Goal: Task Accomplishment & Management: Use online tool/utility

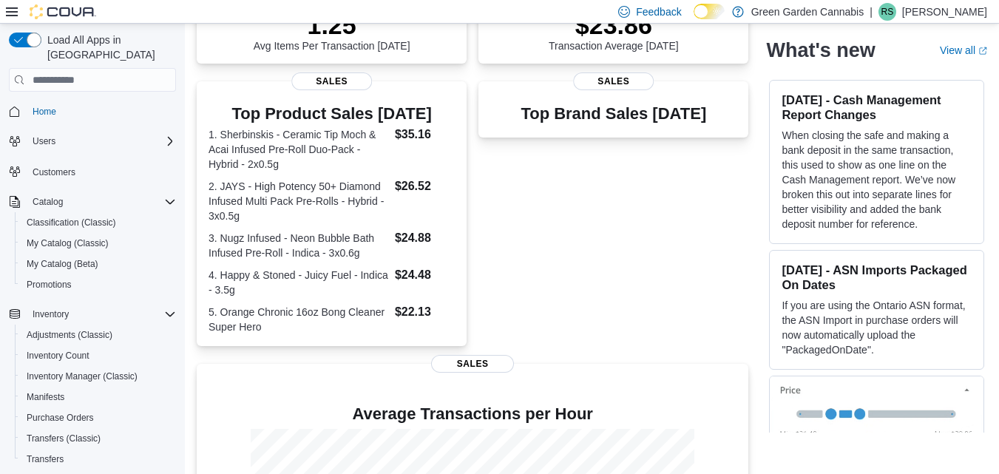
scroll to position [266, 0]
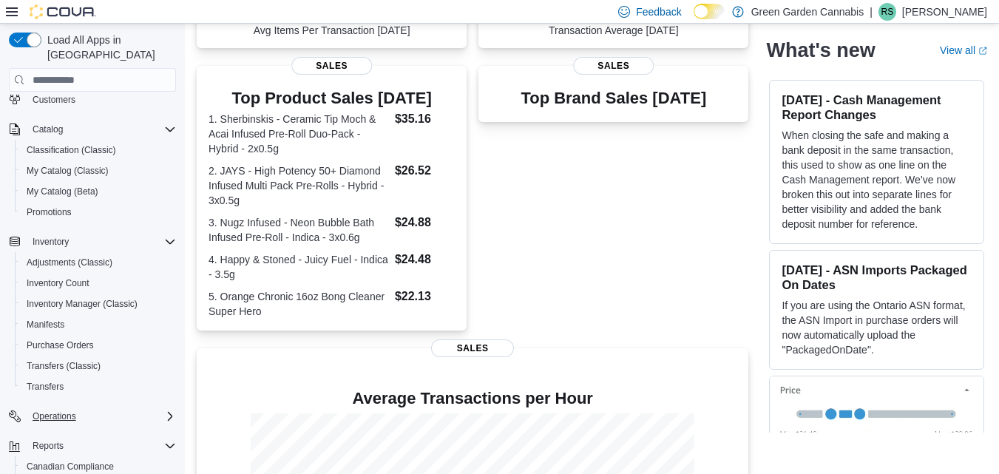
scroll to position [89, 0]
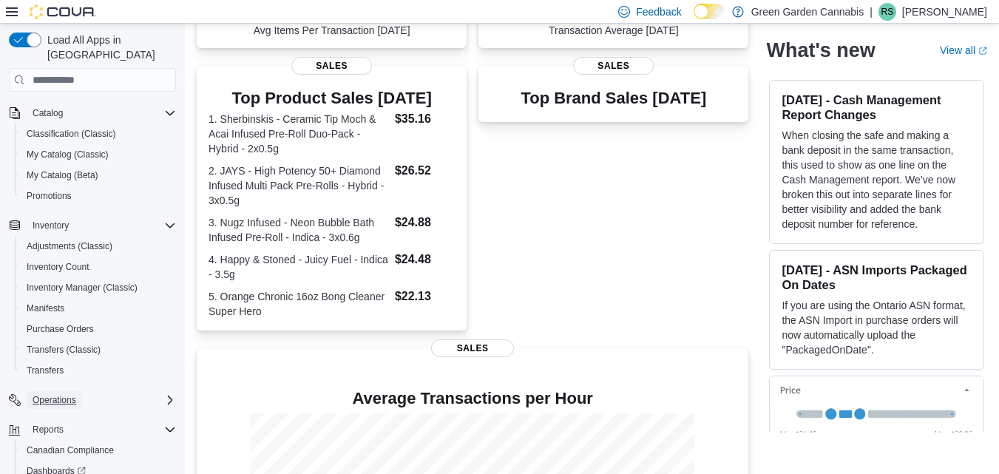
click at [58, 394] on span "Operations" at bounding box center [55, 400] width 44 height 12
click at [62, 415] on span "Cash Management" at bounding box center [64, 421] width 75 height 12
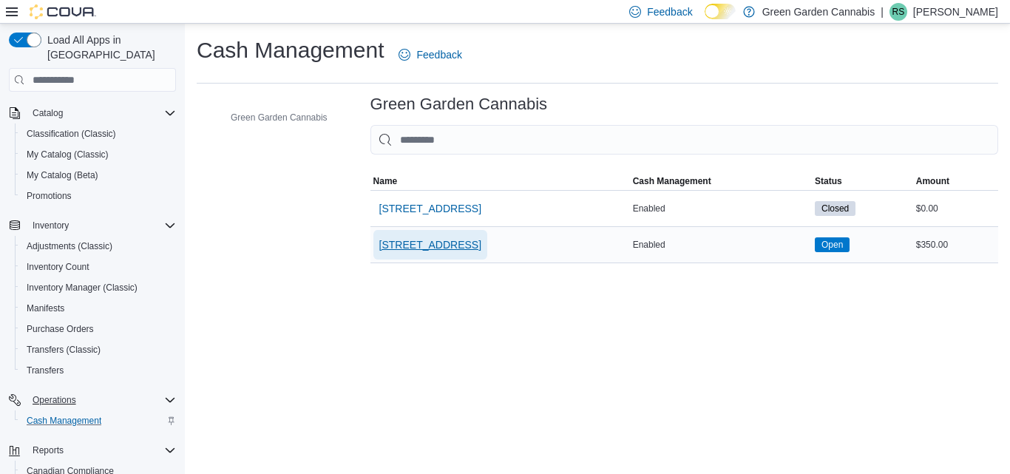
click at [428, 245] on span "[STREET_ADDRESS]" at bounding box center [430, 244] width 102 height 15
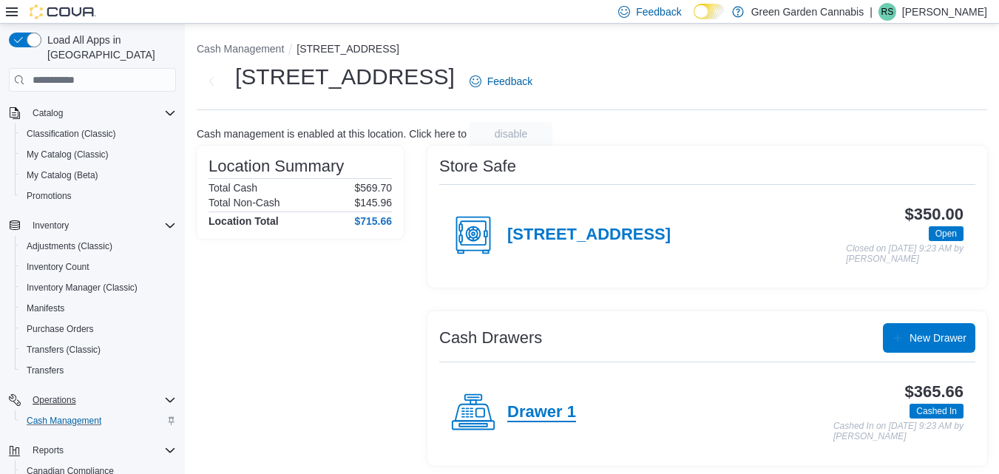
click at [509, 413] on h4 "Drawer 1" at bounding box center [541, 412] width 69 height 19
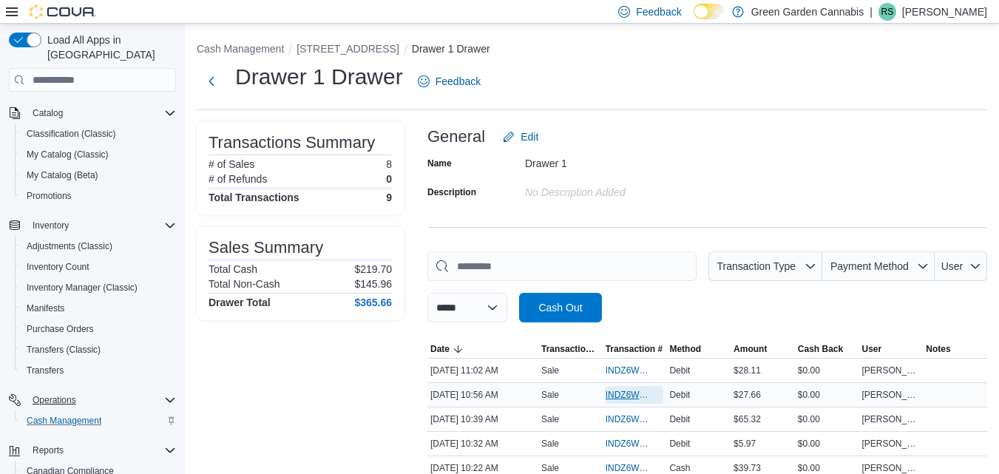
click at [630, 394] on span "INDZ6W-14850" at bounding box center [628, 395] width 44 height 12
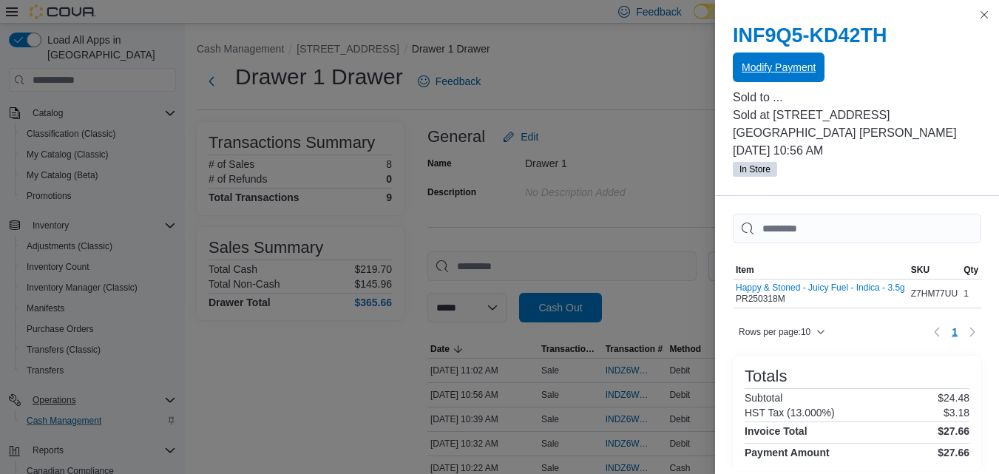
click at [778, 75] on span "Modify Payment" at bounding box center [779, 68] width 74 height 30
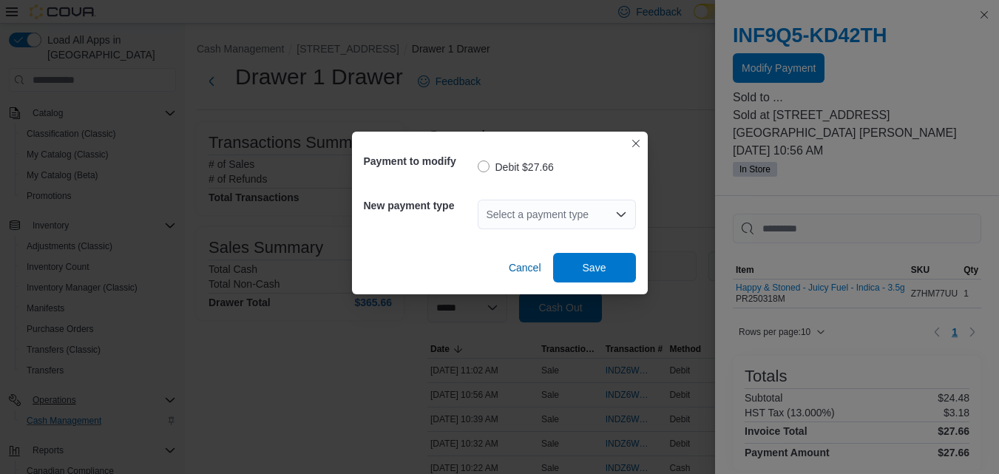
click at [481, 211] on div "Select a payment type" at bounding box center [557, 215] width 158 height 30
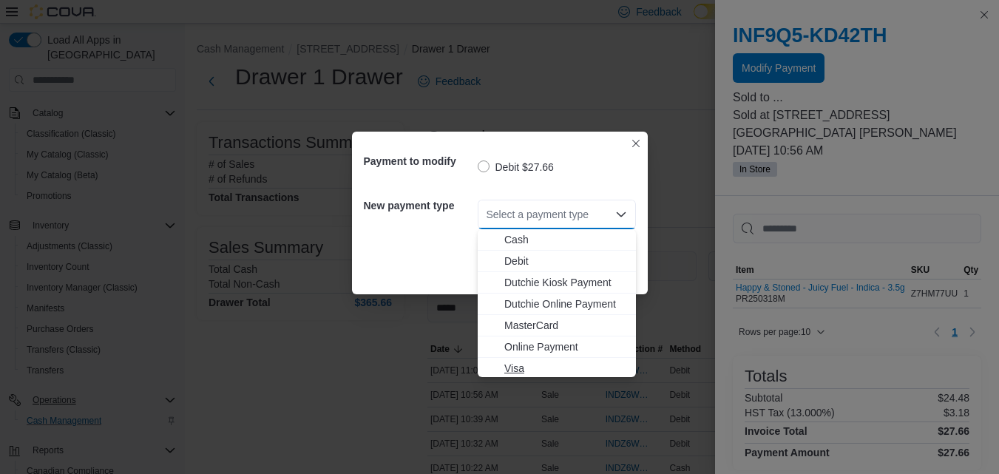
click at [560, 366] on span "Visa" at bounding box center [565, 368] width 123 height 15
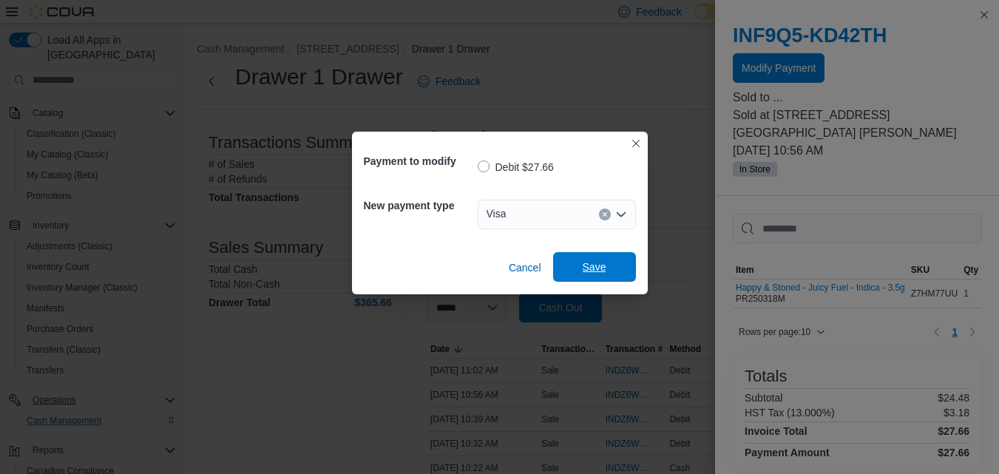
click at [593, 274] on span "Save" at bounding box center [595, 267] width 24 height 15
